Goal: Information Seeking & Learning: Compare options

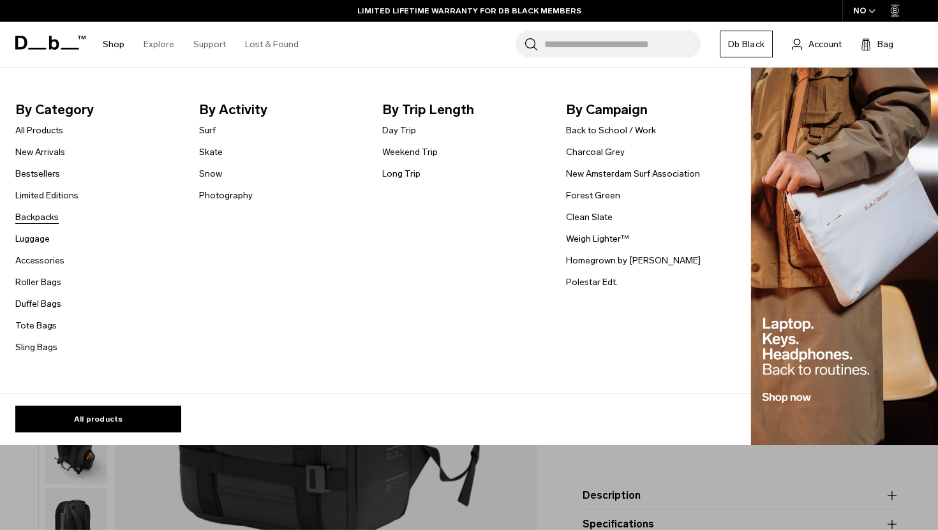
click at [38, 220] on link "Backpacks" at bounding box center [36, 216] width 43 height 13
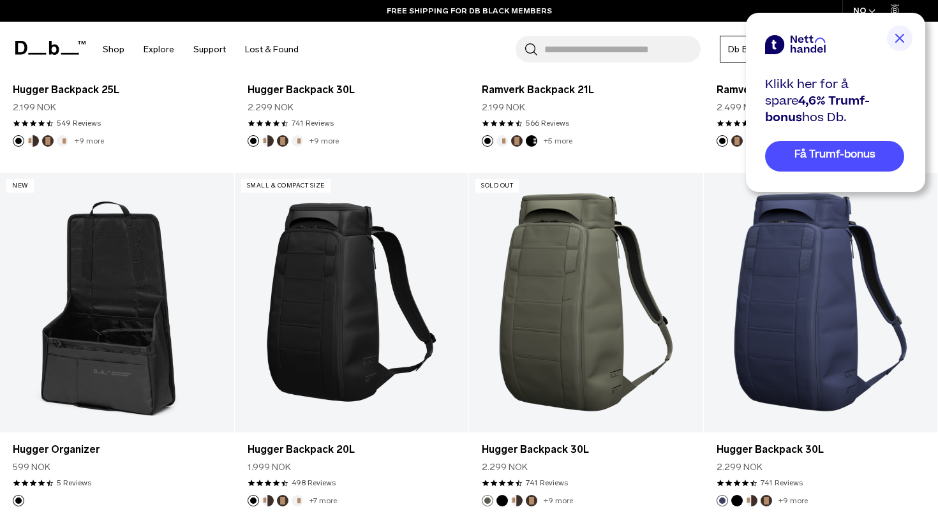
scroll to position [509, 0]
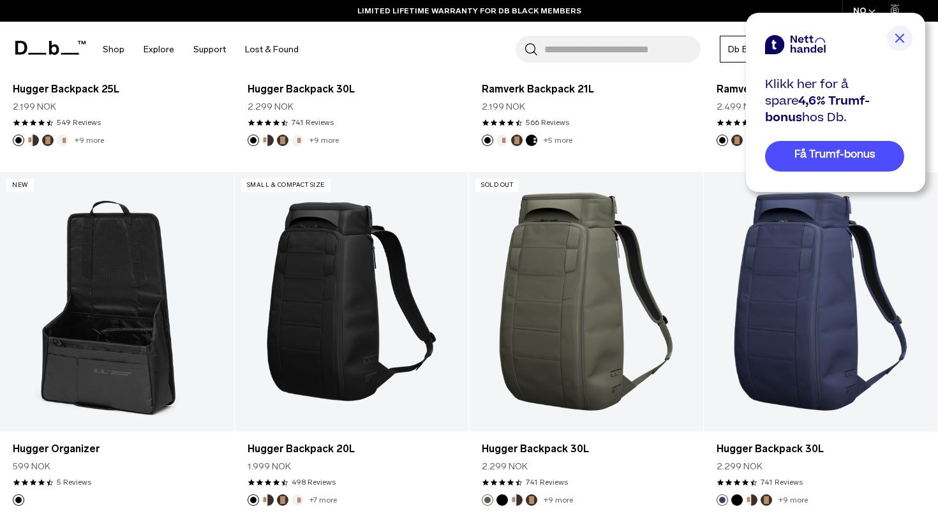
click at [897, 33] on img at bounding box center [900, 39] width 26 height 26
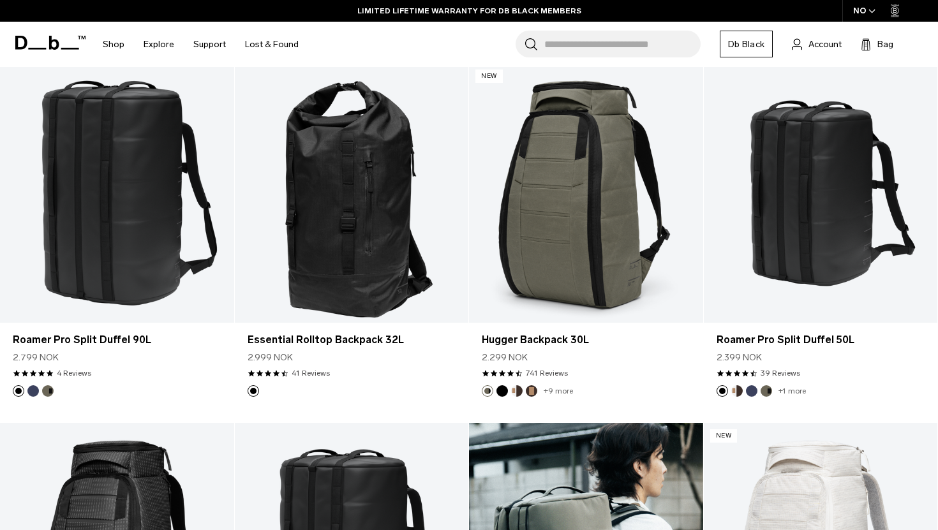
scroll to position [1698, 0]
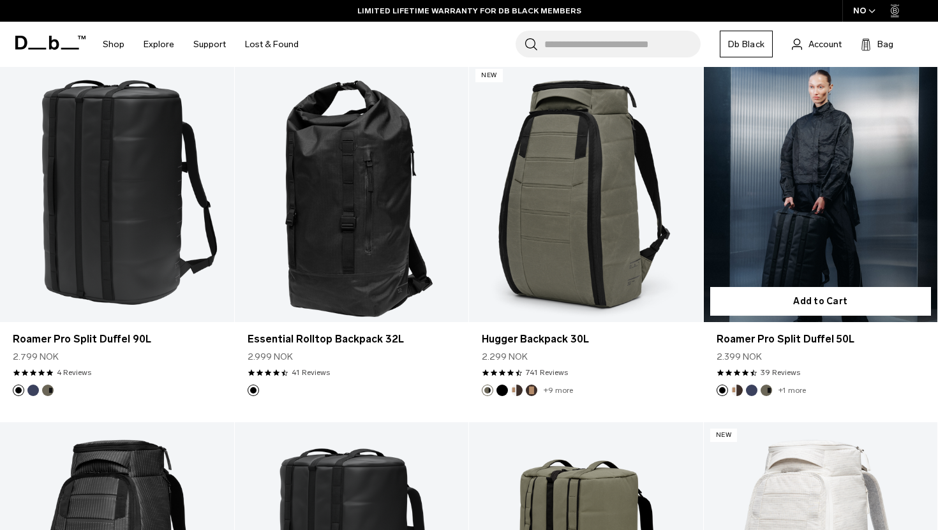
click at [879, 215] on link "Roamer Pro Split Duffel 50L" at bounding box center [821, 193] width 234 height 260
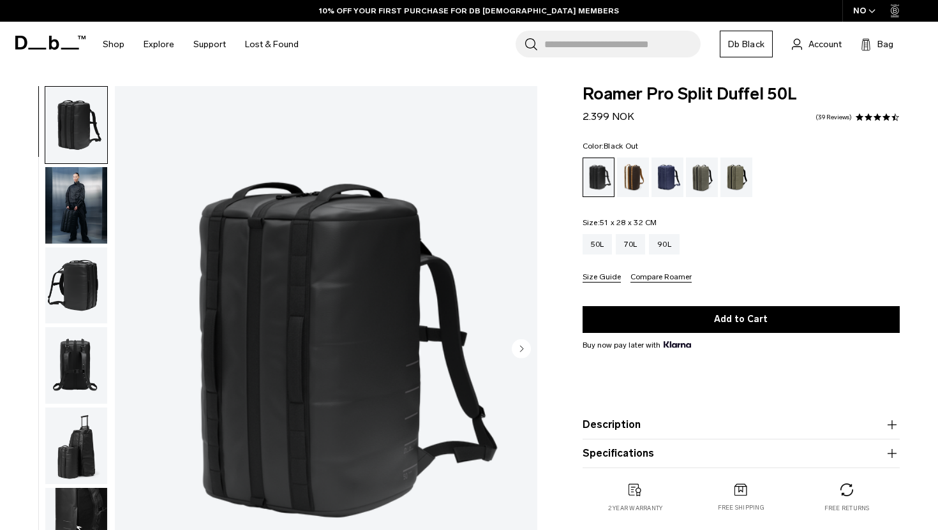
click at [56, 269] on img "button" at bounding box center [76, 285] width 62 height 77
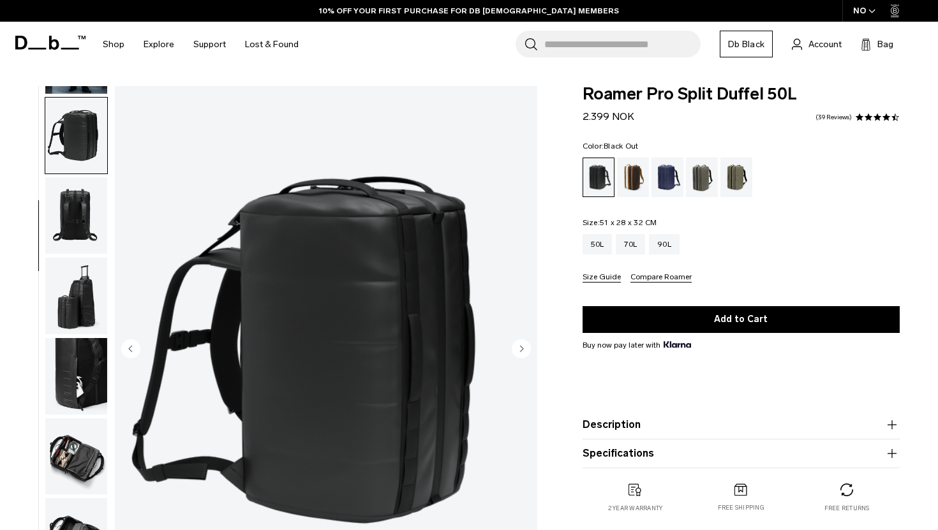
scroll to position [161, 0]
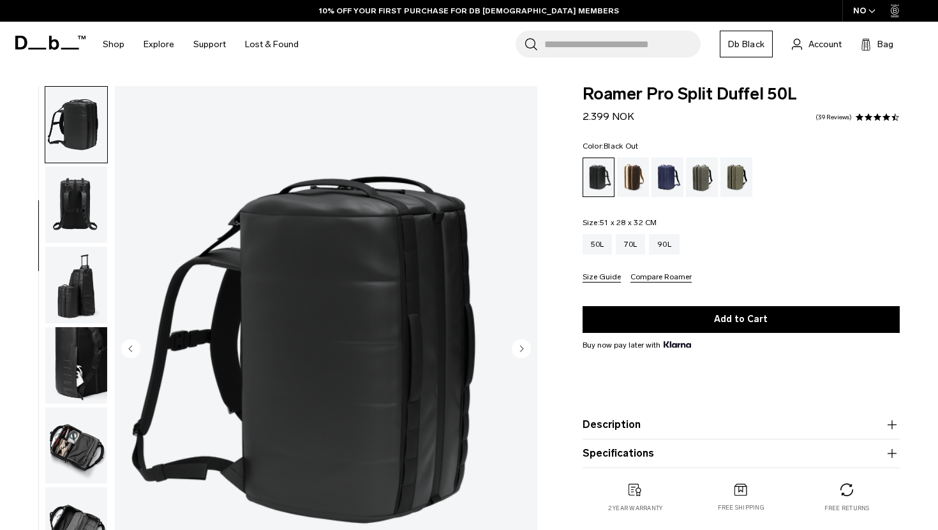
click at [91, 193] on img "button" at bounding box center [76, 204] width 62 height 77
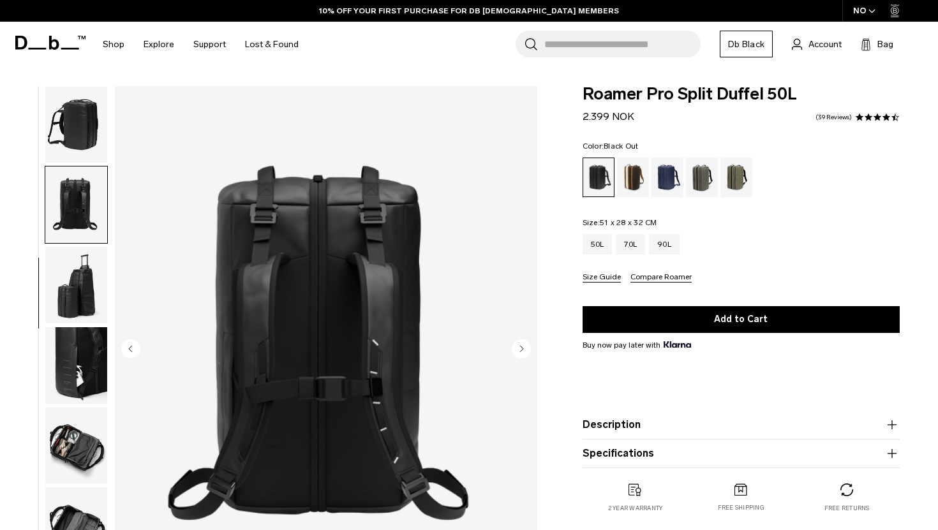
scroll to position [192, 0]
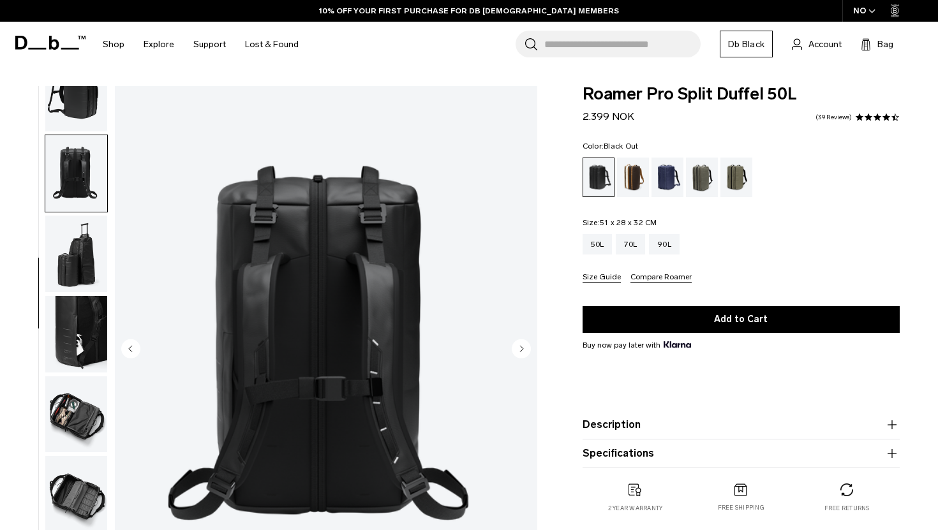
click at [82, 246] on img "button" at bounding box center [76, 254] width 62 height 77
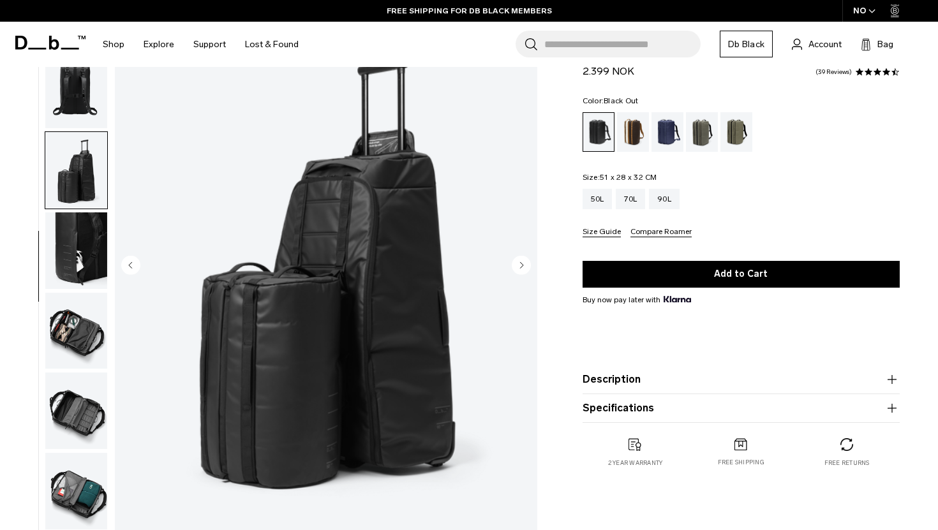
scroll to position [84, 0]
click at [78, 244] on img "button" at bounding box center [76, 250] width 62 height 77
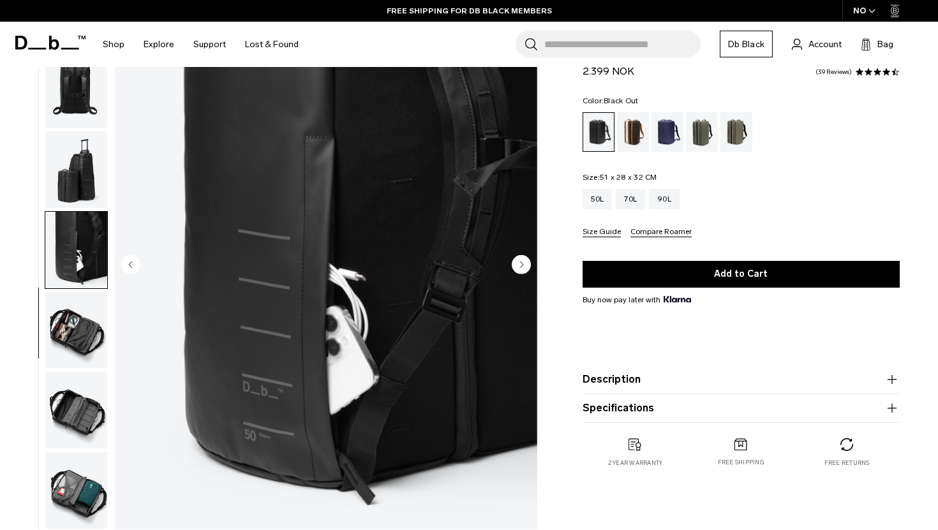
click at [86, 327] on img "button" at bounding box center [76, 330] width 62 height 77
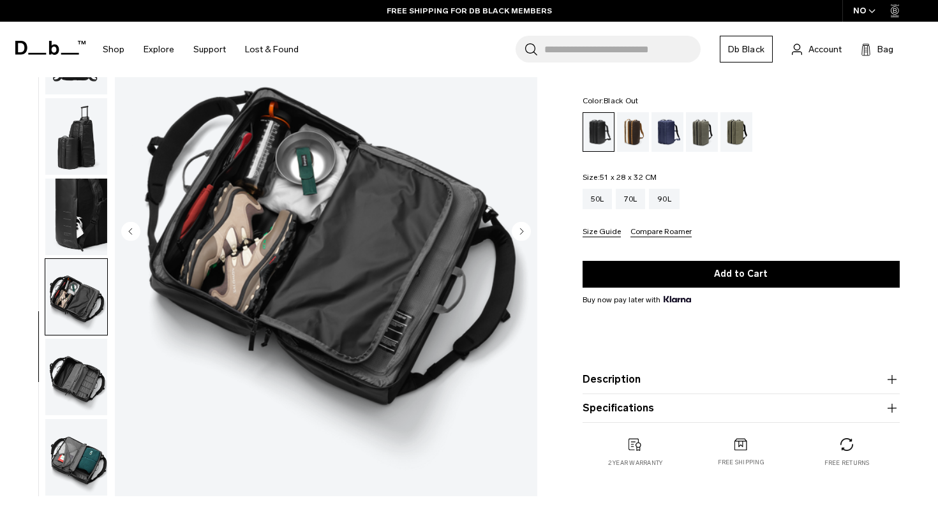
scroll to position [119, 0]
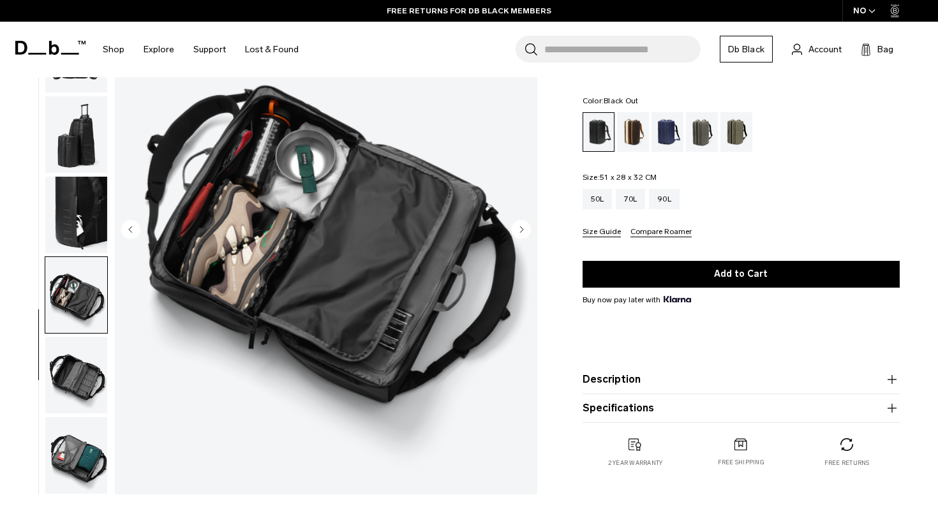
click at [82, 371] on img "button" at bounding box center [76, 375] width 62 height 77
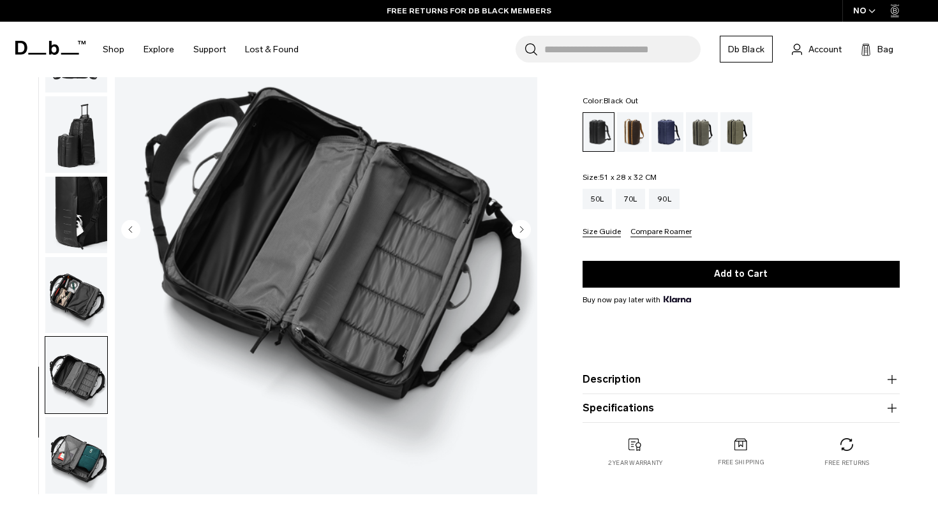
click at [84, 434] on img "button" at bounding box center [76, 455] width 62 height 77
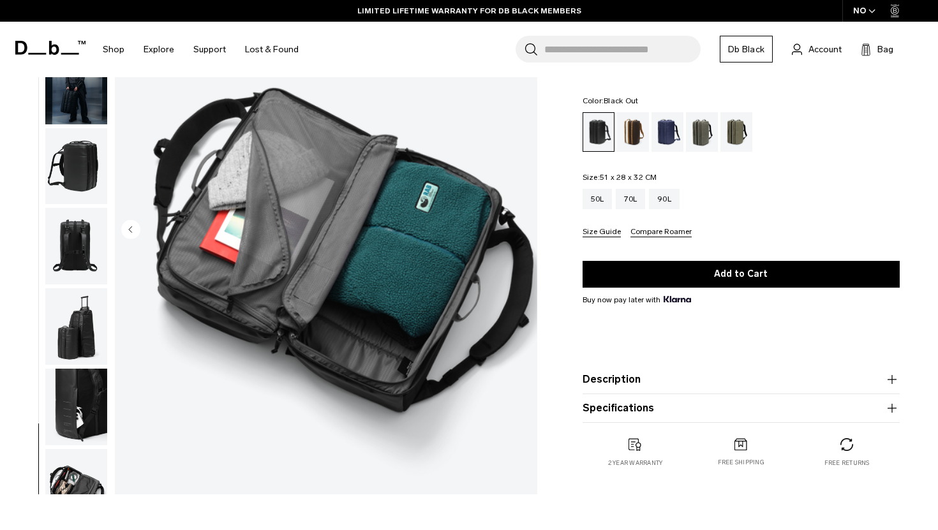
scroll to position [0, 0]
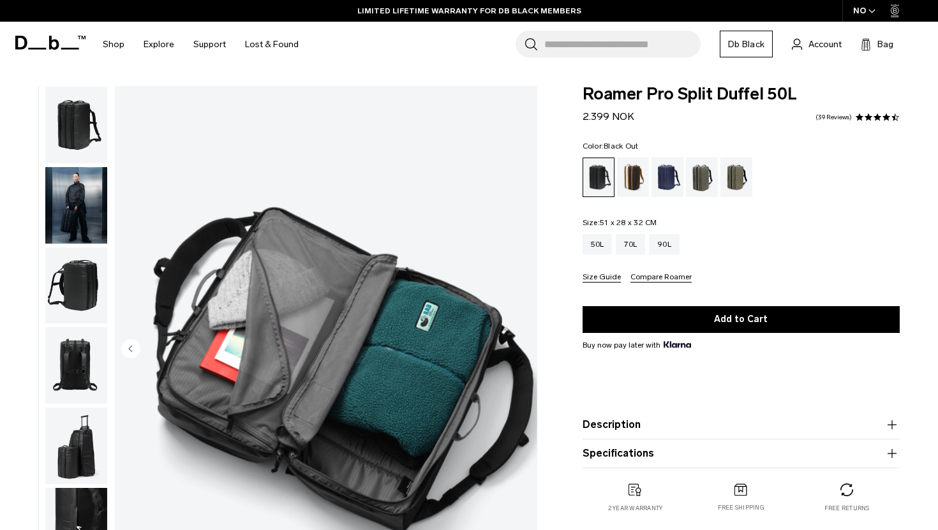
click at [85, 105] on img "button" at bounding box center [76, 125] width 62 height 77
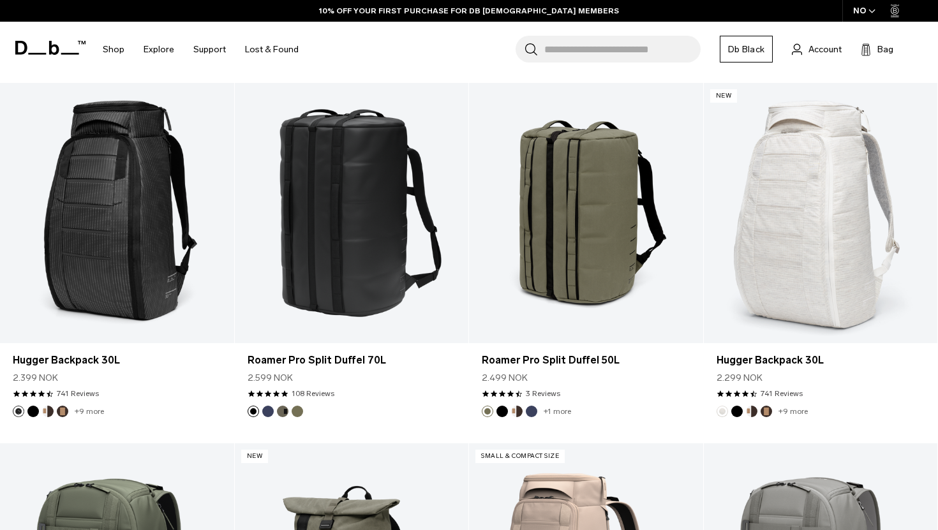
scroll to position [2099, 0]
